Goal: Transaction & Acquisition: Obtain resource

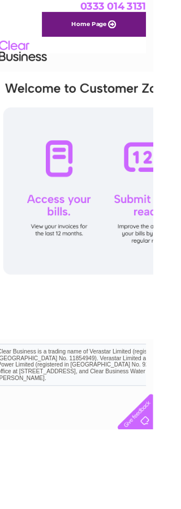
scroll to position [0, 12]
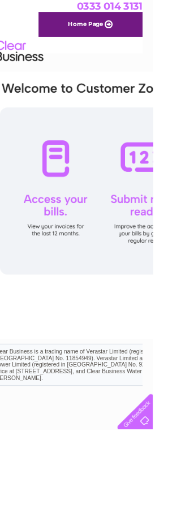
click at [75, 248] on div at bounding box center [173, 226] width 346 height 198
click at [70, 237] on div at bounding box center [173, 226] width 346 height 198
click at [121, 293] on div at bounding box center [173, 226] width 346 height 198
click at [78, 189] on div at bounding box center [173, 226] width 346 height 198
click at [74, 274] on div at bounding box center [173, 226] width 346 height 198
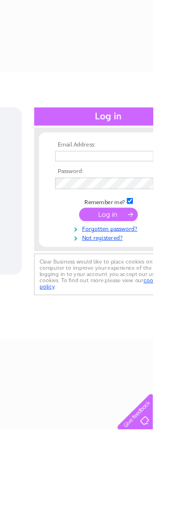
scroll to position [0, 345]
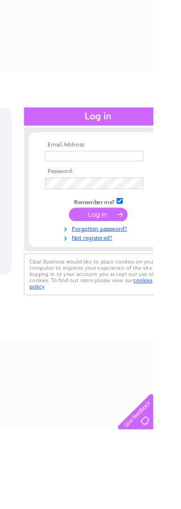
click at [140, 180] on input "text" at bounding box center [111, 185] width 117 height 12
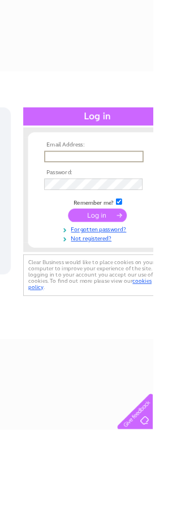
click at [72, 187] on input "text" at bounding box center [112, 186] width 118 height 14
click at [117, 259] on input "submit" at bounding box center [116, 255] width 70 height 16
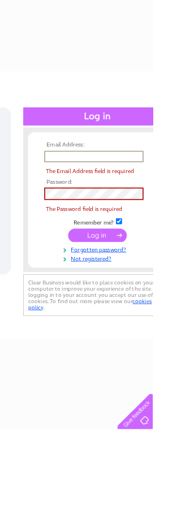
click at [72, 184] on input "text" at bounding box center [112, 186] width 118 height 14
type input "[EMAIL_ADDRESS][PERSON_NAME][DOMAIN_NAME]"
click at [115, 271] on input "submit" at bounding box center [116, 279] width 70 height 16
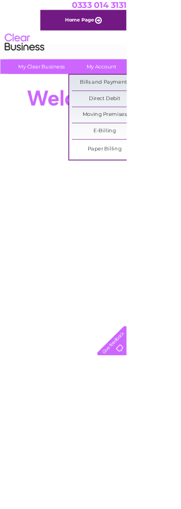
click at [167, 190] on link "E-Billing" at bounding box center [149, 188] width 93 height 23
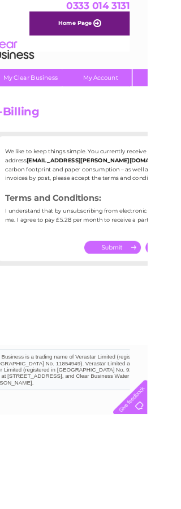
scroll to position [0, 23]
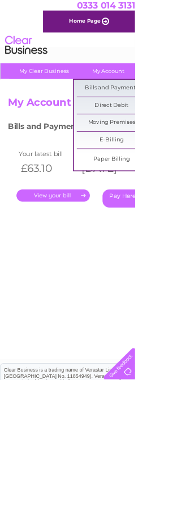
click at [177, 115] on link "Bills and Payments" at bounding box center [149, 118] width 93 height 23
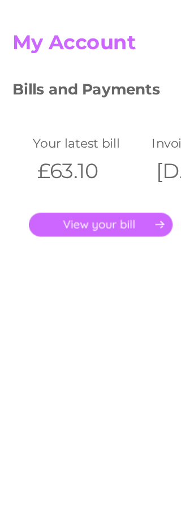
scroll to position [63, 0]
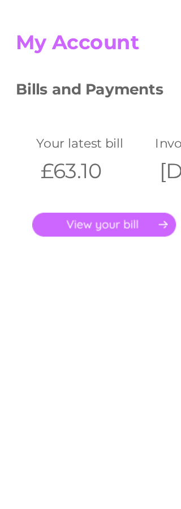
click at [81, 191] on link "." at bounding box center [71, 199] width 98 height 16
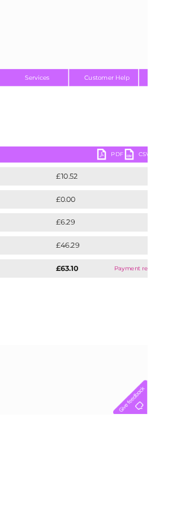
scroll to position [0, 186]
click at [128, 190] on link "PDF" at bounding box center [136, 191] width 34 height 16
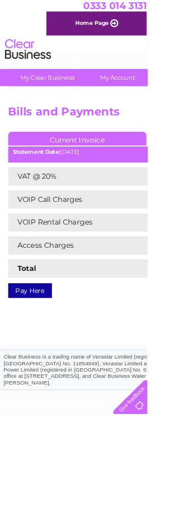
scroll to position [0, 0]
click at [170, 417] on html "Clear Business is a trading name of Verastar Limited (registered in [GEOGRAPHIC…" at bounding box center [90, 381] width 181 height 72
click at [171, 417] on html "Clear Business is a trading name of Verastar Limited (registered in [GEOGRAPHIC…" at bounding box center [90, 381] width 181 height 72
click at [162, 417] on html "Clear Business is a trading name of Verastar Limited (registered in [GEOGRAPHIC…" at bounding box center [90, 381] width 181 height 72
click at [170, 396] on html "Clear Business is a trading name of Verastar Limited (registered in [GEOGRAPHIC…" at bounding box center [90, 381] width 181 height 72
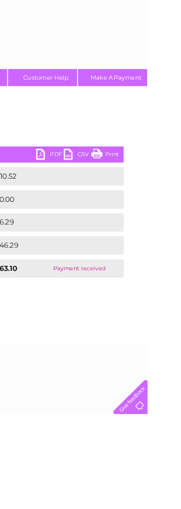
scroll to position [0, 258]
click at [135, 184] on link "Print" at bounding box center [132, 191] width 34 height 16
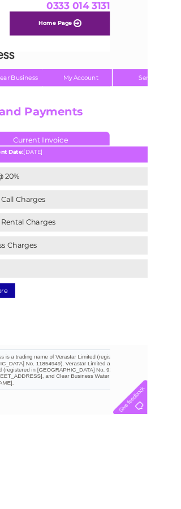
scroll to position [0, 0]
